Goal: Navigation & Orientation: Find specific page/section

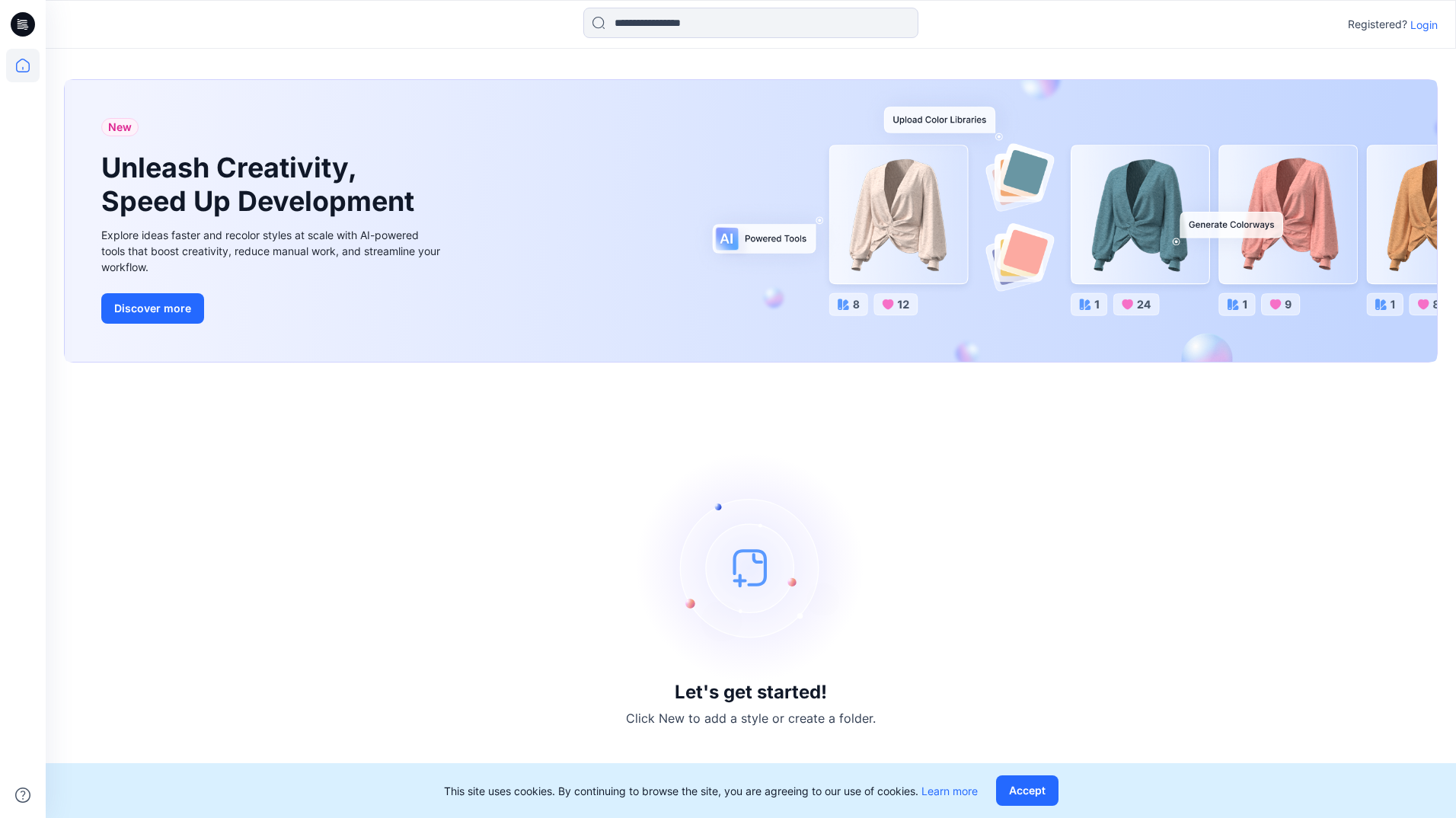
drag, startPoint x: 101, startPoint y: 509, endPoint x: 109, endPoint y: 494, distance: 17.0
click at [101, 509] on div "Let's get started! Click New to add a style or create a folder." at bounding box center [751, 589] width 1374 height 419
click at [1425, 27] on p "Login" at bounding box center [1423, 24] width 27 height 16
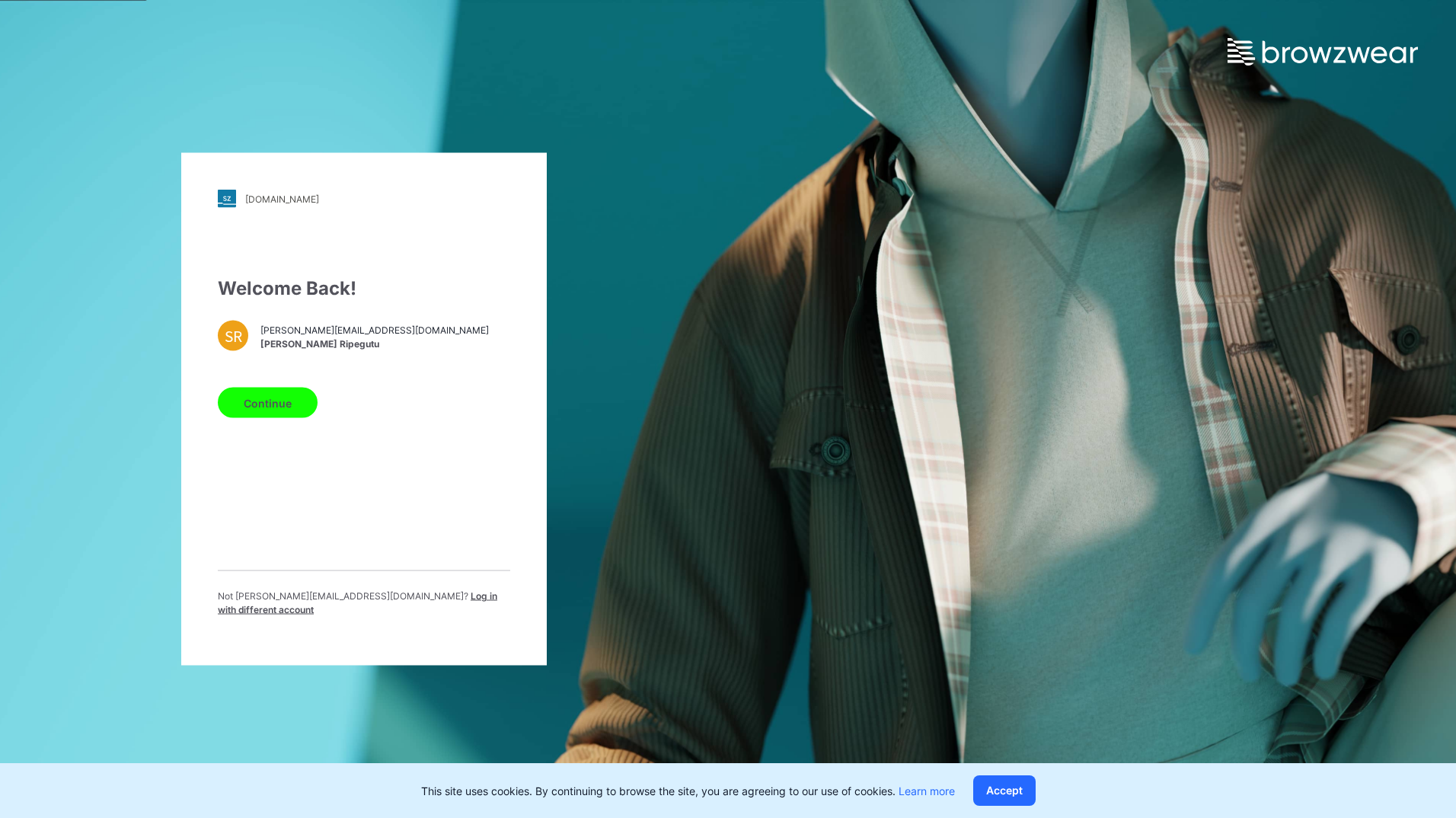
click at [292, 416] on button "Continue" at bounding box center [267, 403] width 100 height 31
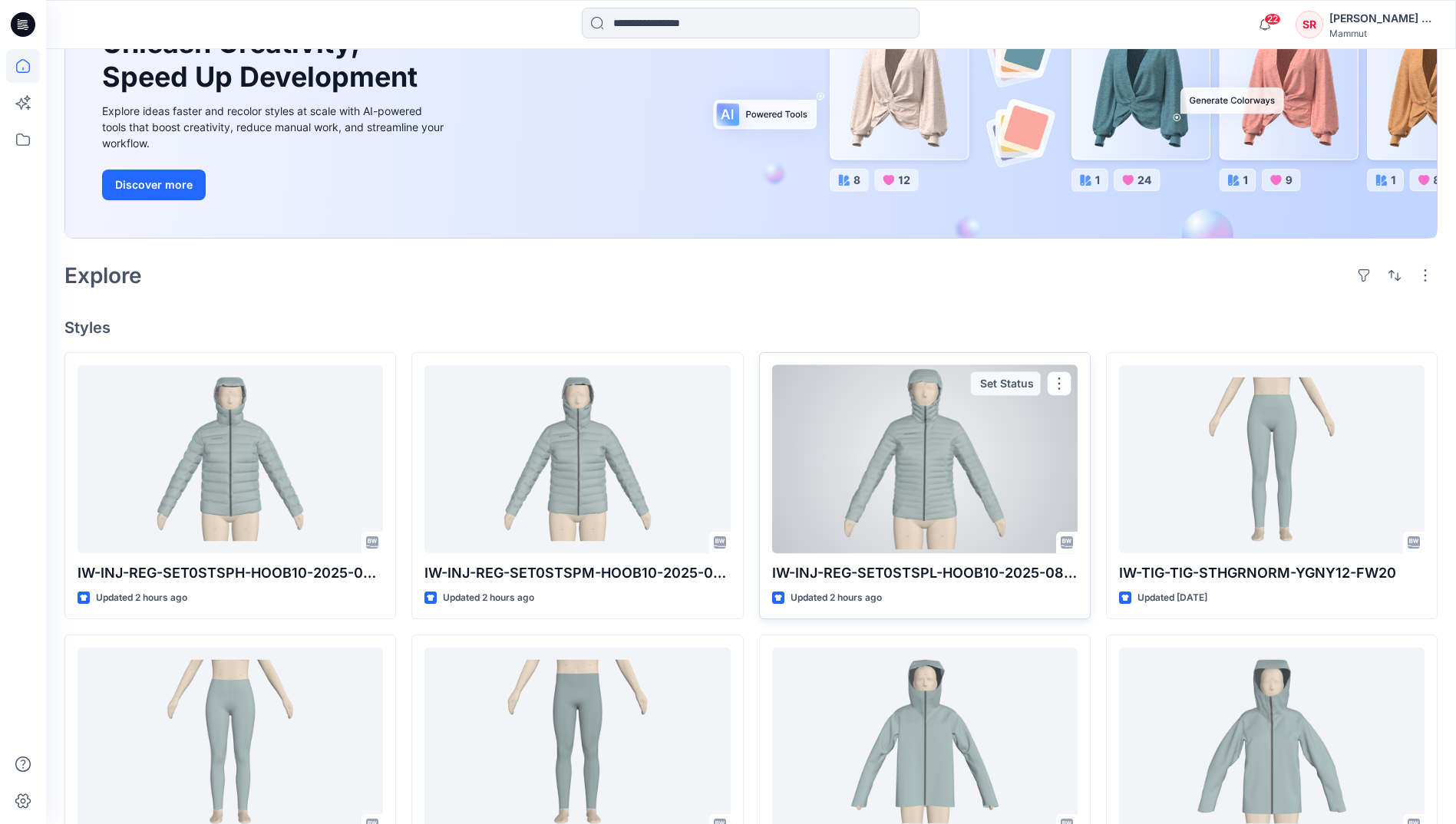
scroll to position [230, 0]
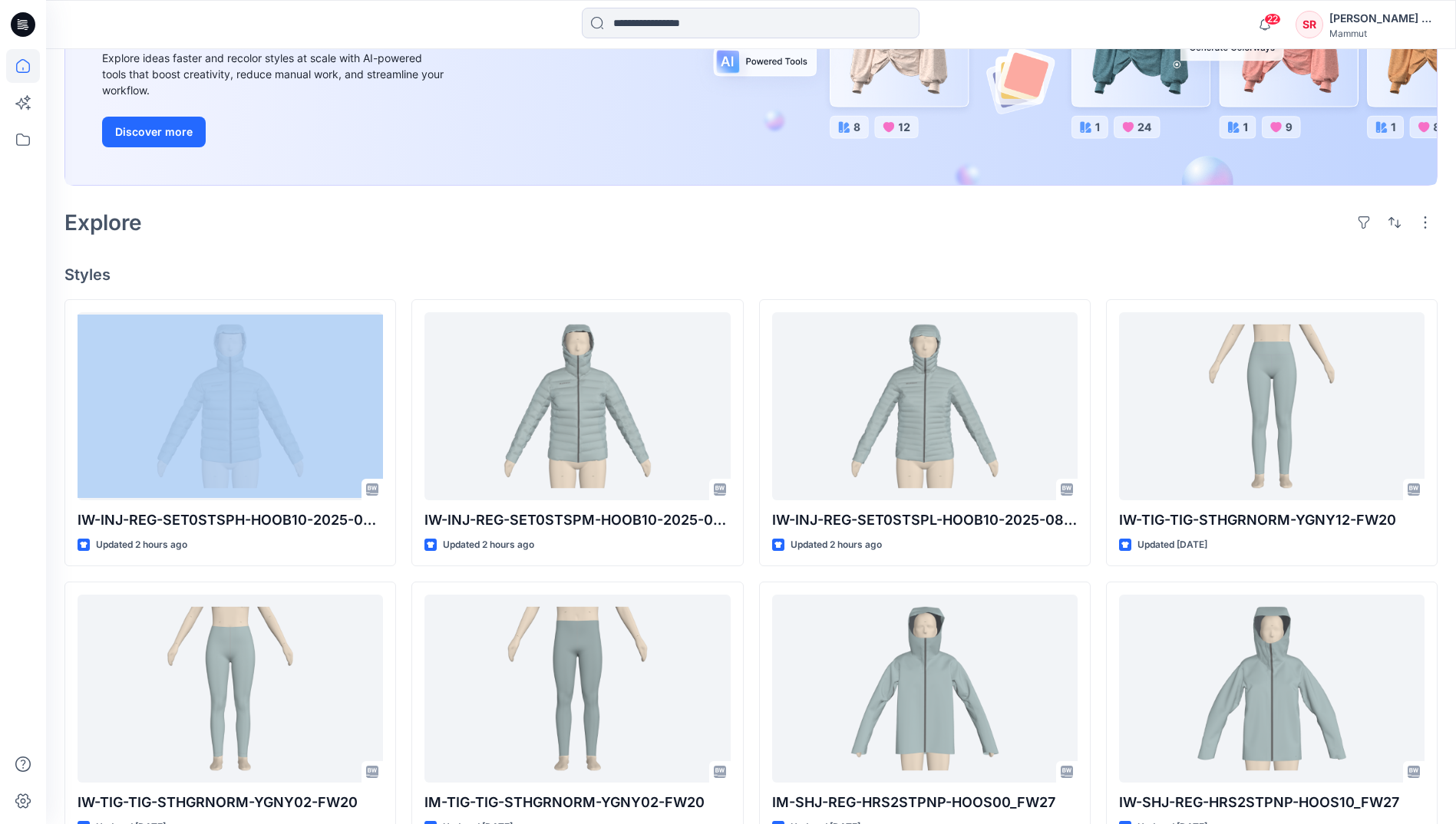
drag, startPoint x: 196, startPoint y: 269, endPoint x: 315, endPoint y: 294, distance: 121.6
click at [315, 294] on div "Welcome back, Stine New New Unleash Creativity, Speed Up Development Explore id…" at bounding box center [751, 511] width 1410 height 1385
click at [325, 265] on h4 "Styles" at bounding box center [751, 274] width 1372 height 19
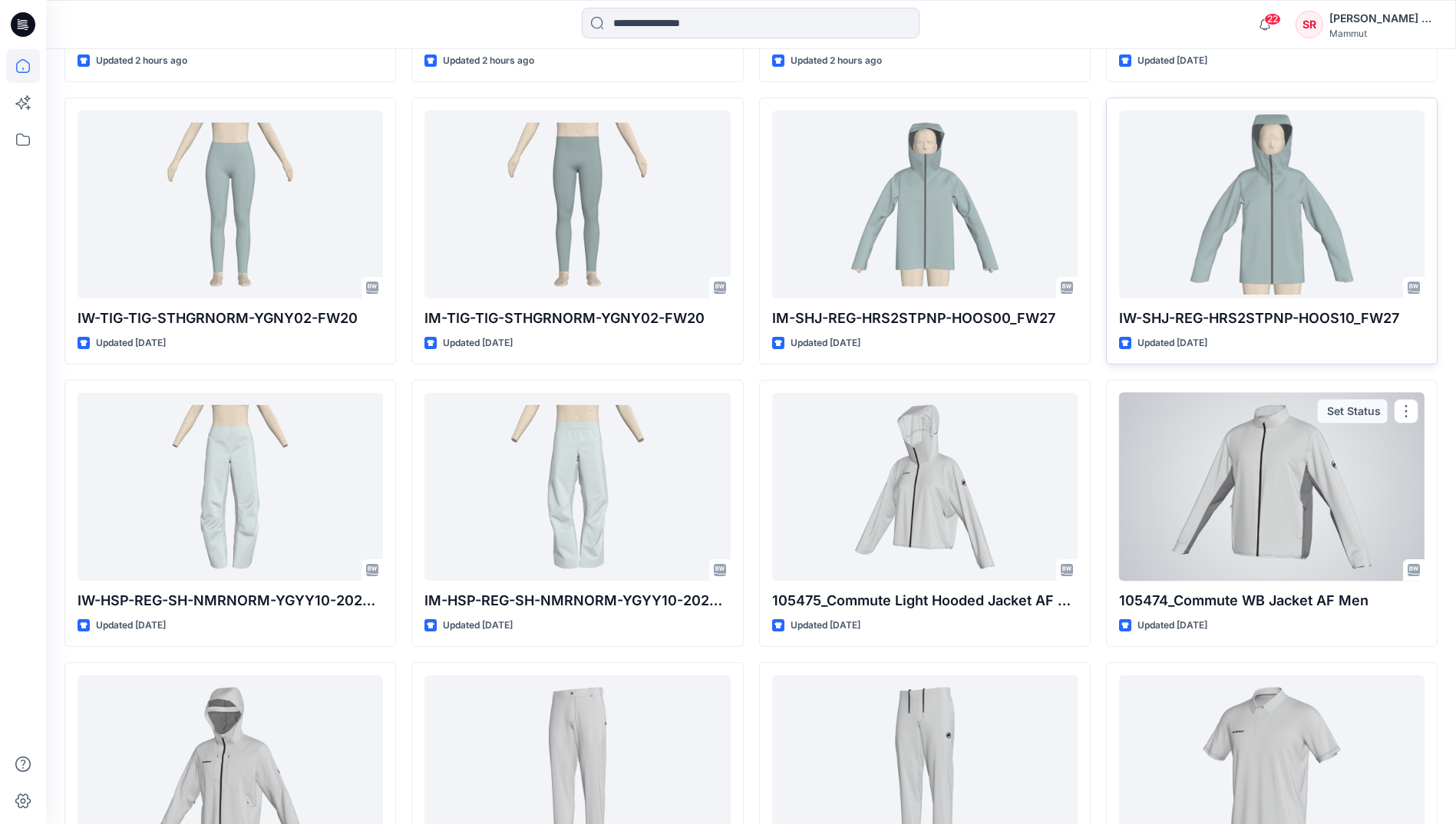
scroll to position [687, 0]
